Goal: Register for event/course

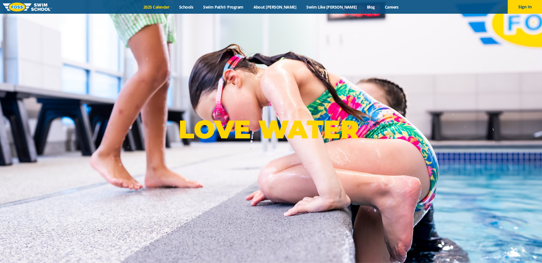
click at [174, 6] on link "2025 Calendar" at bounding box center [157, 6] width 36 height 5
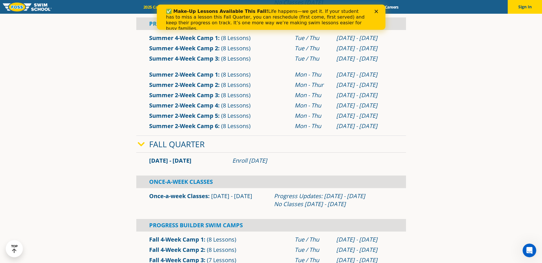
scroll to position [400, 0]
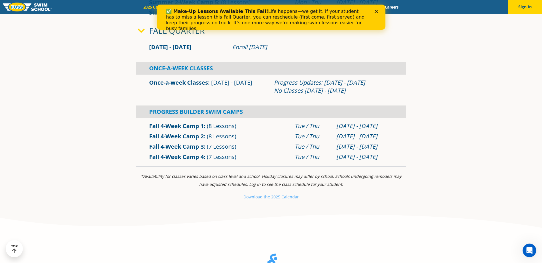
click at [192, 125] on link "Fall 4-Week Camp 1" at bounding box center [176, 126] width 55 height 8
